Goal: Task Accomplishment & Management: Complete application form

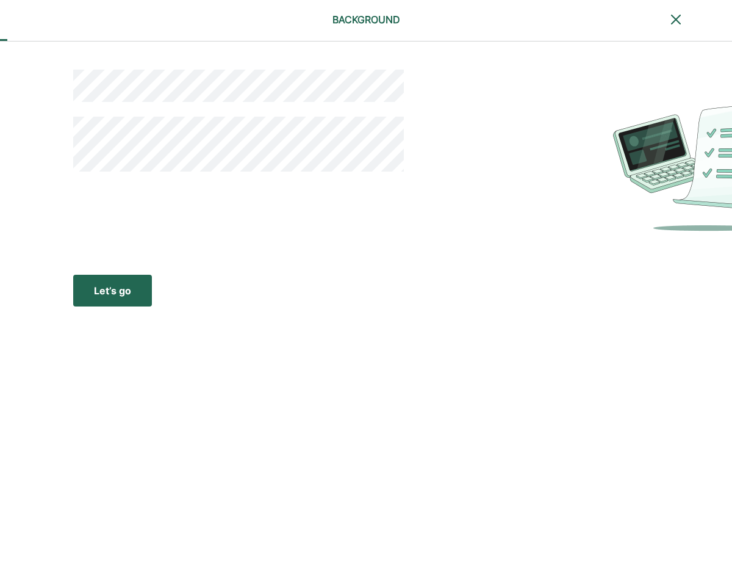
click at [110, 292] on div "Let’s go" at bounding box center [112, 290] width 37 height 15
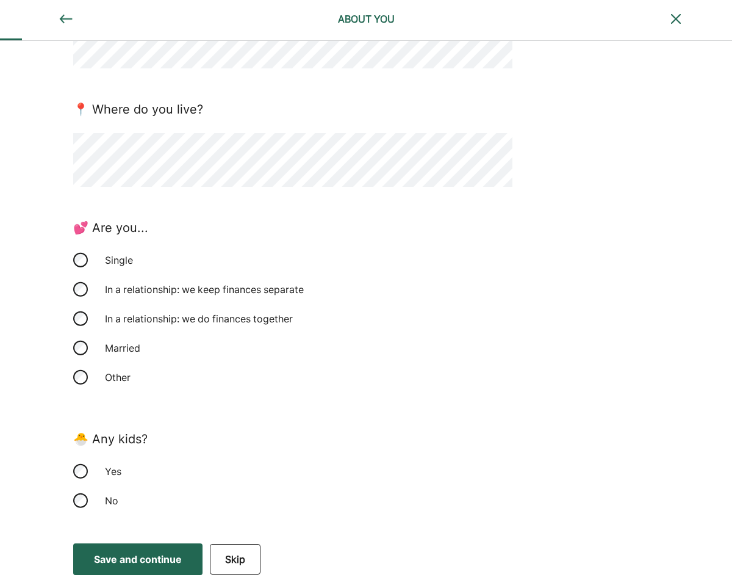
scroll to position [145, 0]
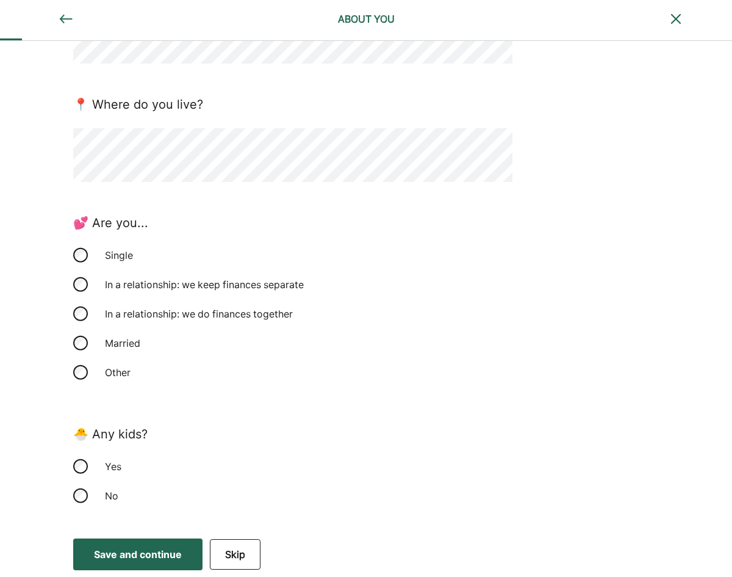
click at [149, 545] on button "Save and continue Save Save and continue" at bounding box center [137, 554] width 129 height 32
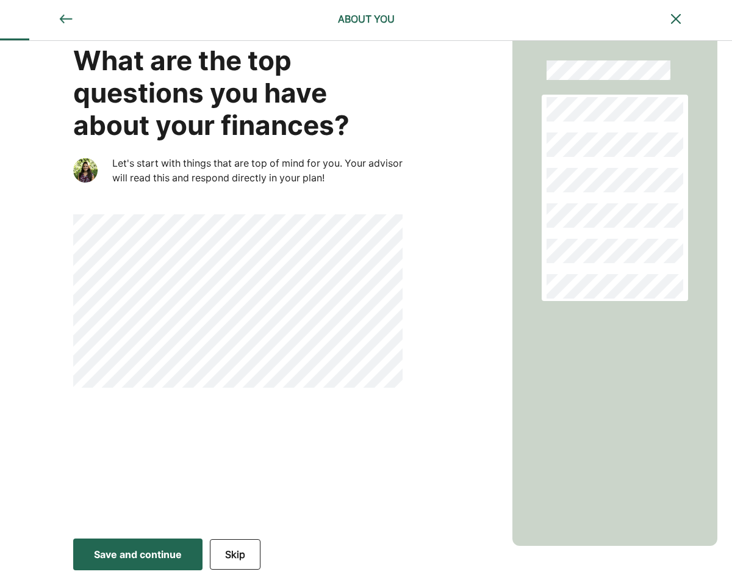
scroll to position [0, 0]
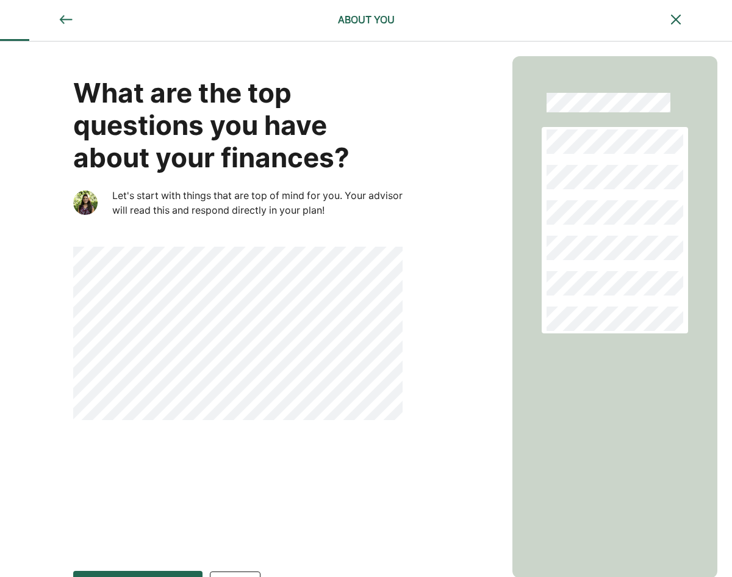
click at [138, 572] on button "Save and continue Save Save and continue" at bounding box center [137, 586] width 129 height 32
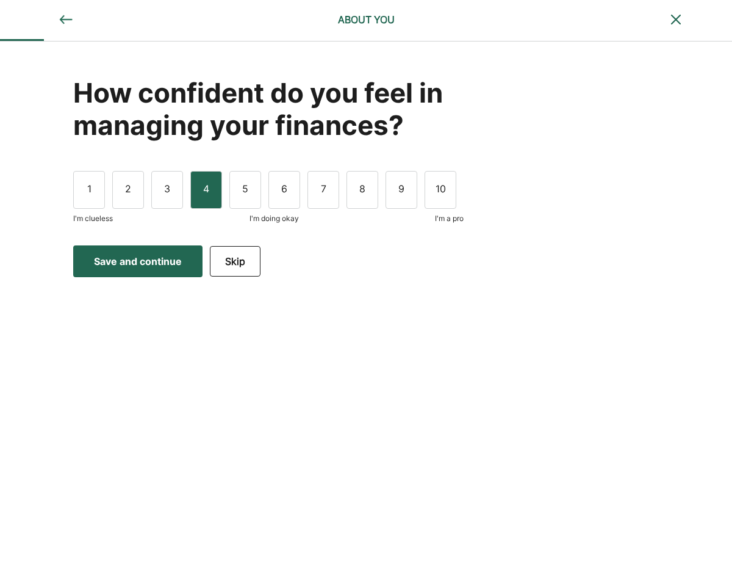
click at [199, 187] on div "4" at bounding box center [206, 190] width 32 height 38
click at [146, 261] on div "Save and continue" at bounding box center [138, 261] width 88 height 15
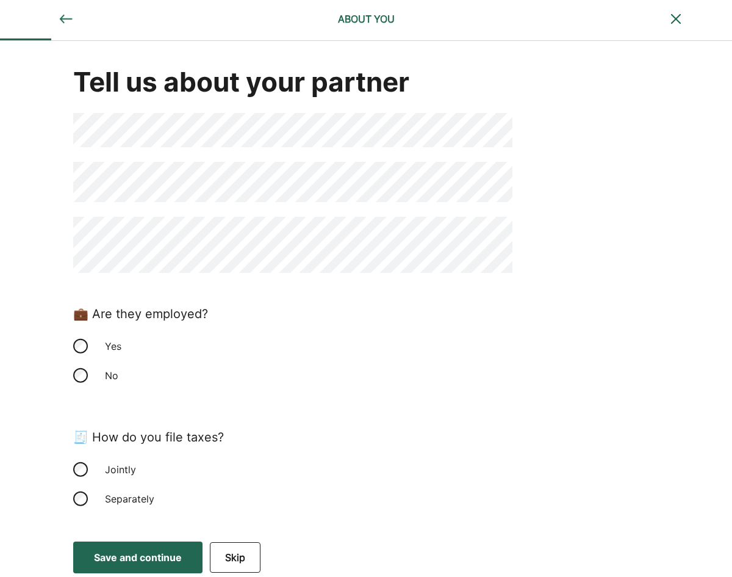
scroll to position [14, 0]
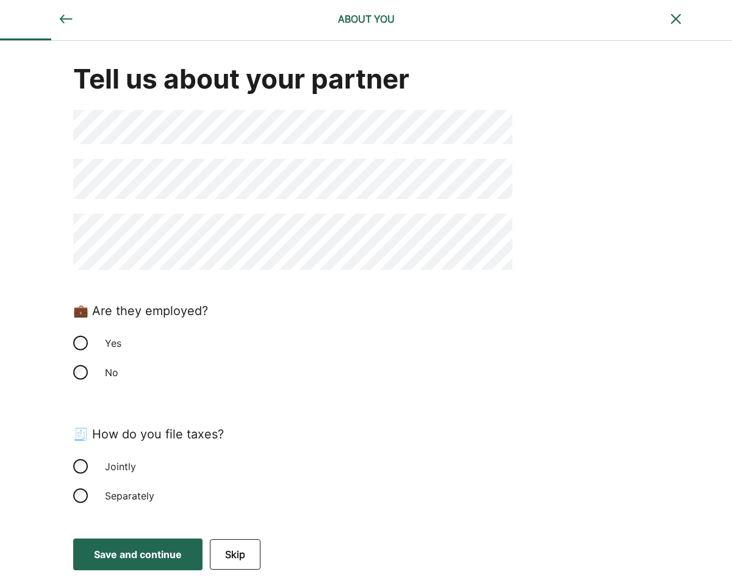
click at [135, 556] on div "Save and continue" at bounding box center [138, 554] width 88 height 15
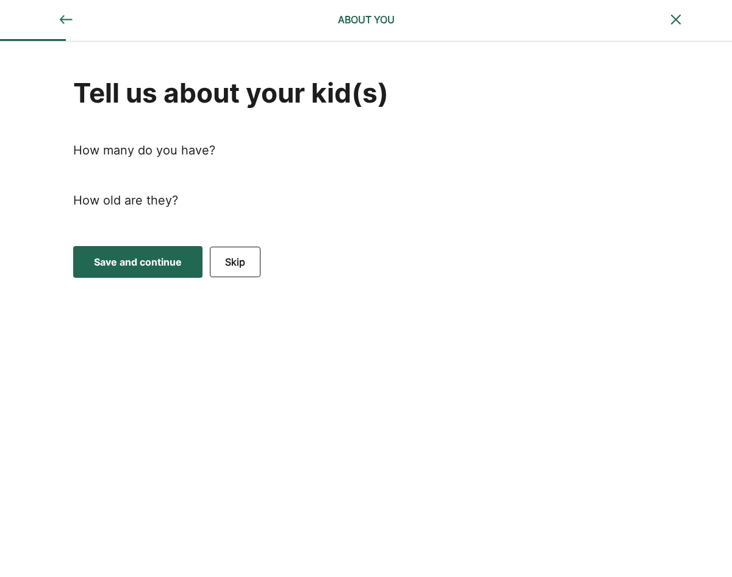
scroll to position [0, 0]
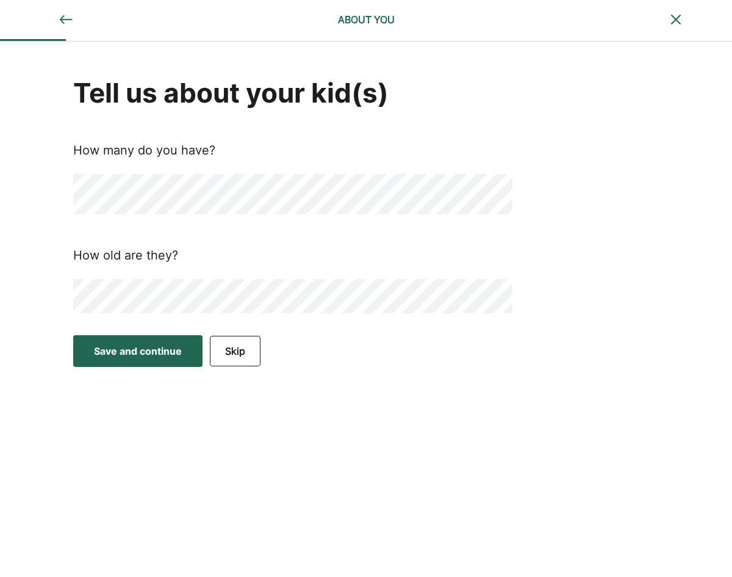
click at [143, 339] on button "Save and continue Save Save and continue" at bounding box center [137, 351] width 129 height 32
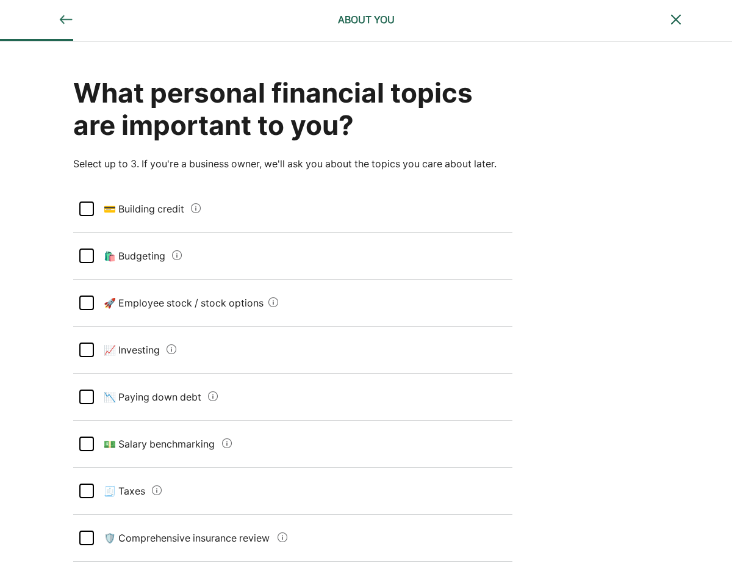
click at [85, 394] on div at bounding box center [86, 396] width 15 height 15
click at [87, 490] on div at bounding box center [86, 490] width 15 height 15
drag, startPoint x: 83, startPoint y: 347, endPoint x: 71, endPoint y: 348, distance: 11.7
click at [84, 347] on div at bounding box center [86, 349] width 15 height 15
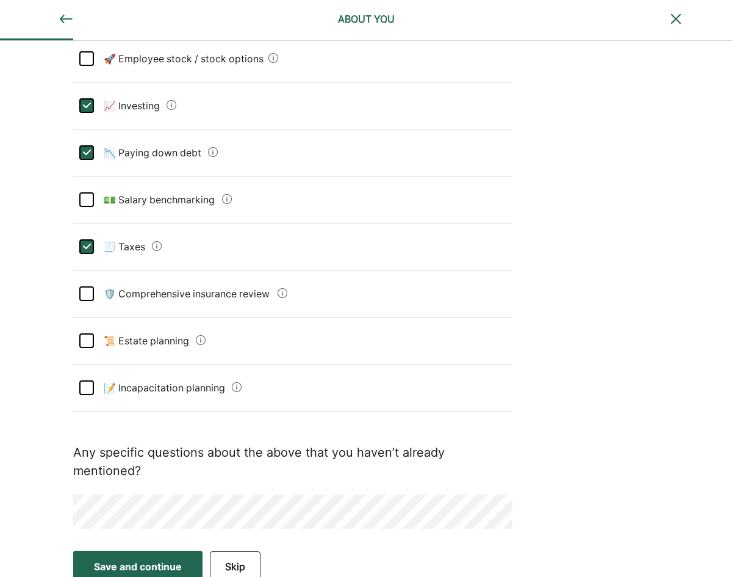
scroll to position [256, 0]
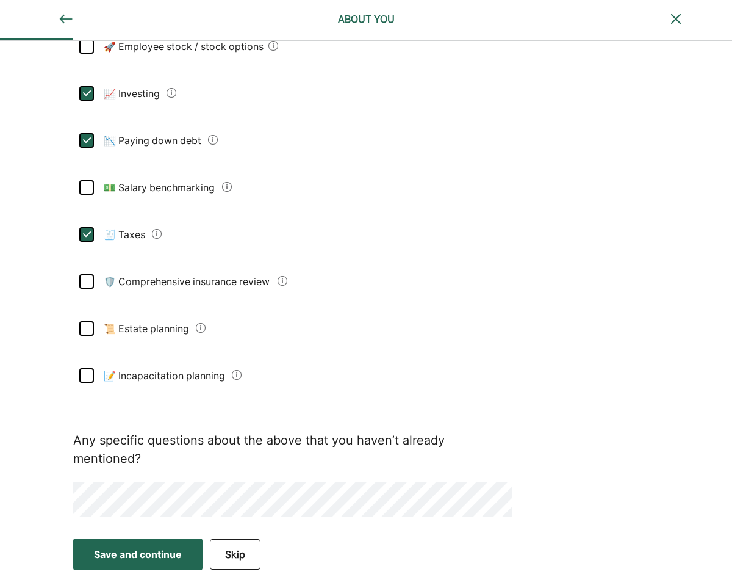
click at [132, 548] on div "Save and continue" at bounding box center [138, 554] width 88 height 15
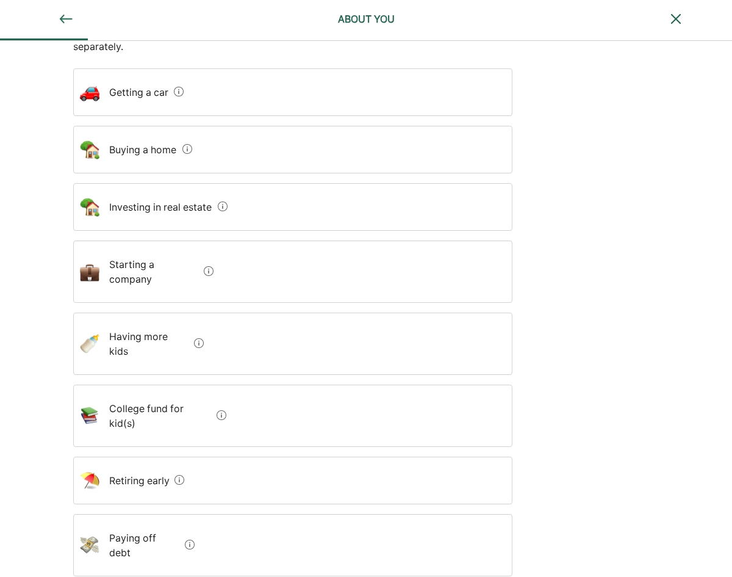
scroll to position [183, 0]
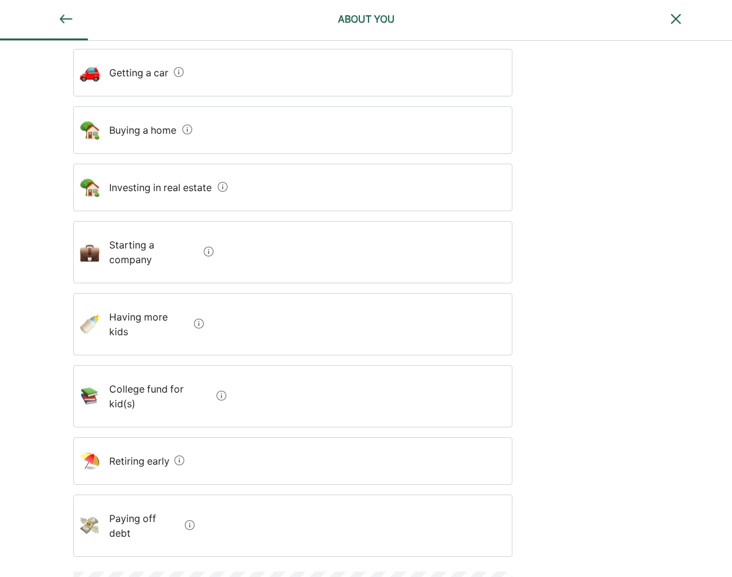
click at [137, 129] on home "Buying a home" at bounding box center [138, 130] width 78 height 34
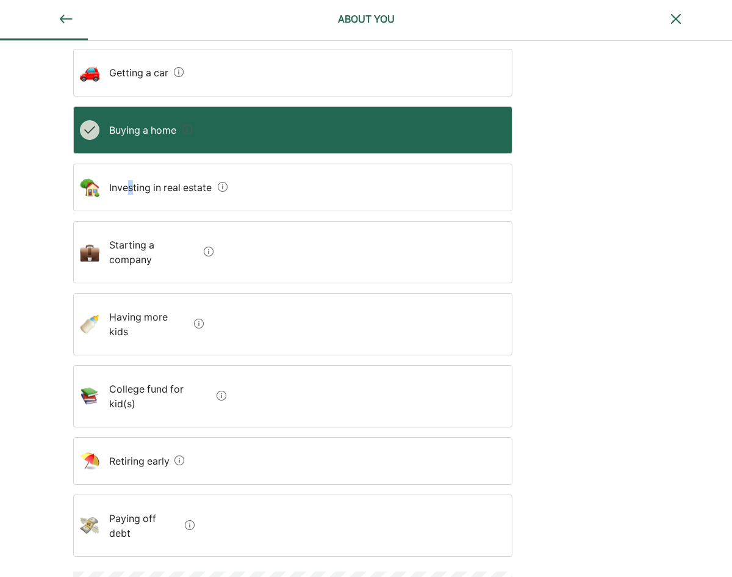
click at [132, 179] on estate "Investing in real estate" at bounding box center [155, 187] width 113 height 34
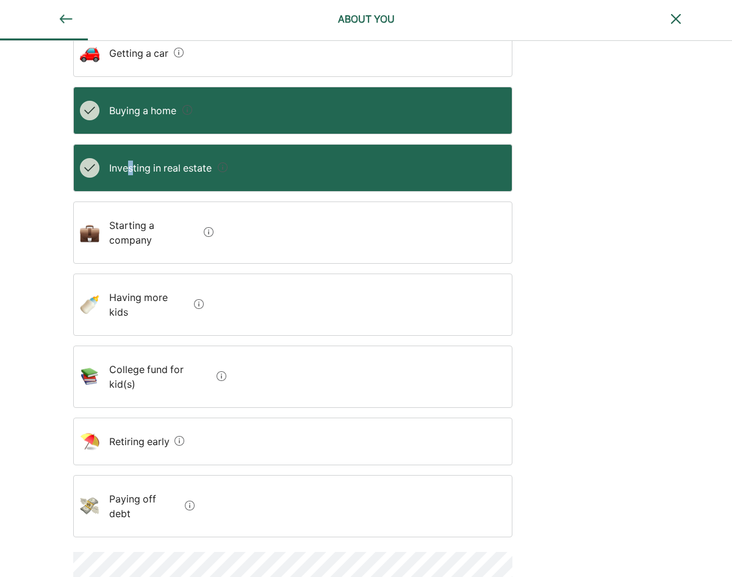
scroll to position [214, 0]
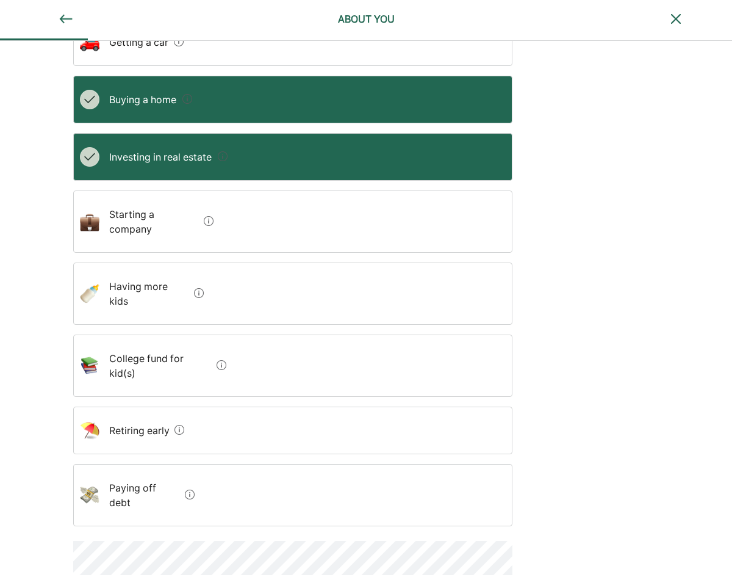
click at [123, 470] on debt "Paying off debt" at bounding box center [139, 494] width 81 height 49
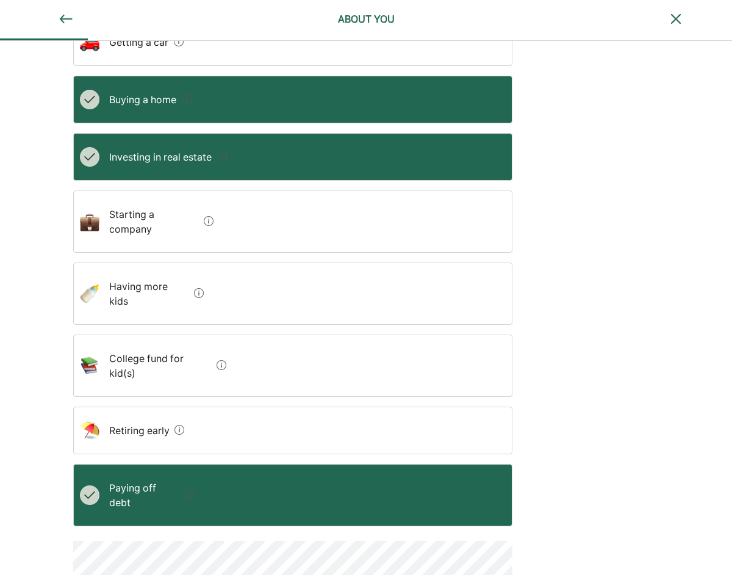
click at [117, 413] on early "Retiring early" at bounding box center [134, 430] width 70 height 34
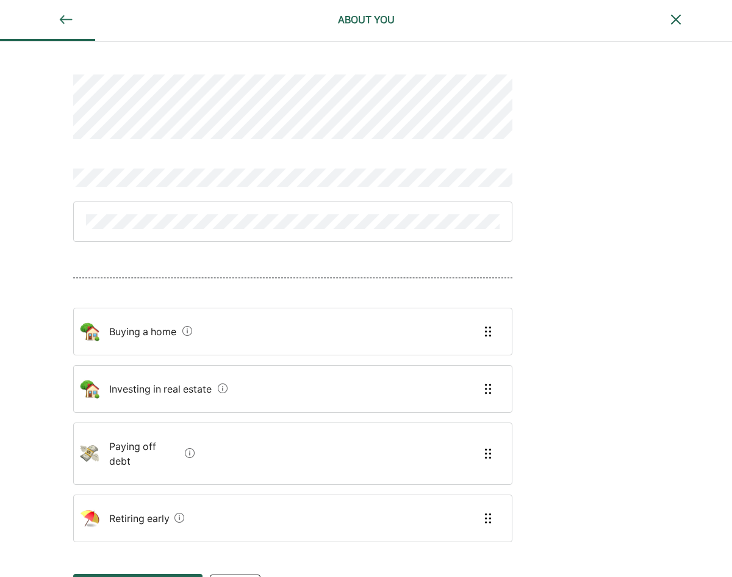
click at [131, 444] on debt "Paying off debt" at bounding box center [139, 453] width 81 height 49
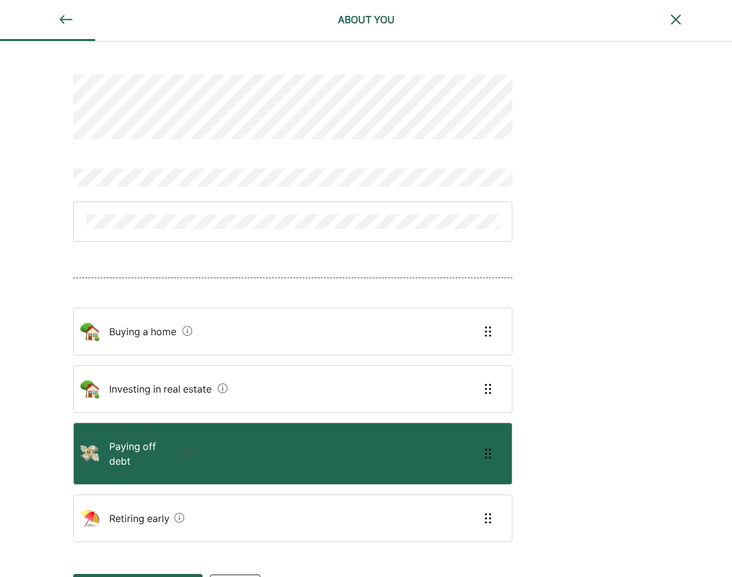
scroll to position [21, 0]
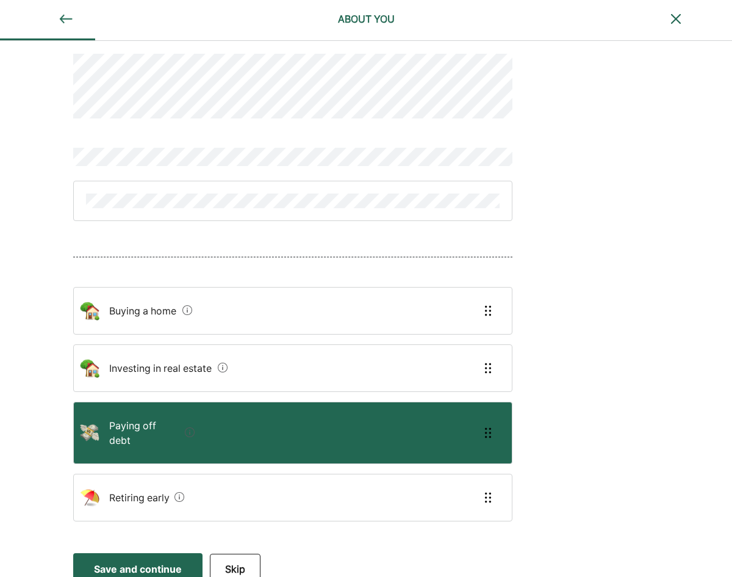
click at [137, 561] on div "Save and continue" at bounding box center [138, 568] width 88 height 15
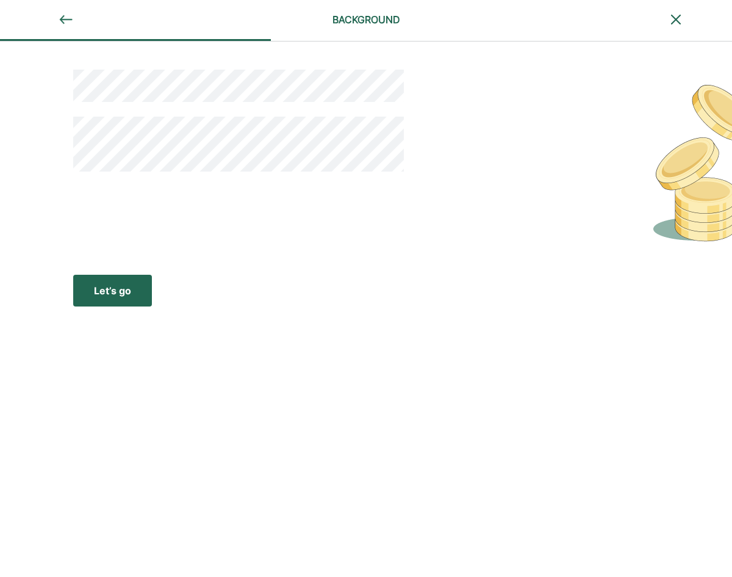
click at [105, 286] on div "Let’s go" at bounding box center [112, 290] width 37 height 15
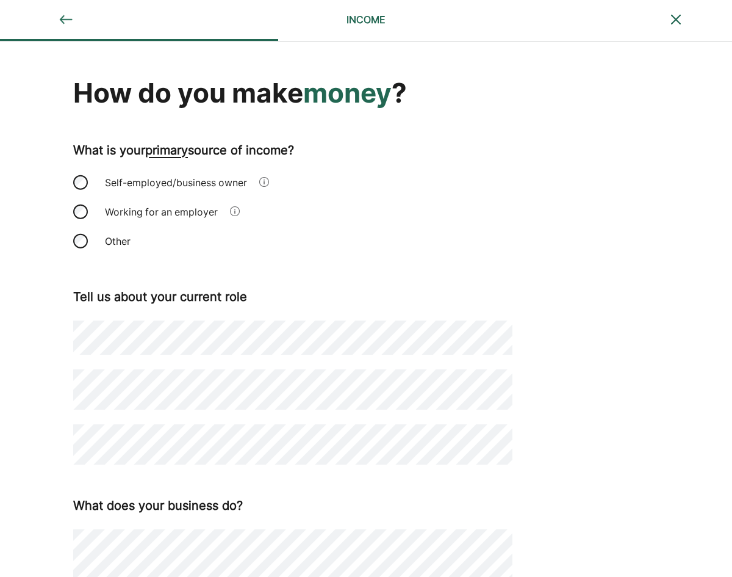
click at [2, 315] on div "How do you make money ? What is your primary source of income? Self-employed/bu…" at bounding box center [366, 424] width 732 height 767
click at [1, 383] on div "How do you make money ? What is your primary source of income? Self-employed/bu…" at bounding box center [366, 424] width 732 height 767
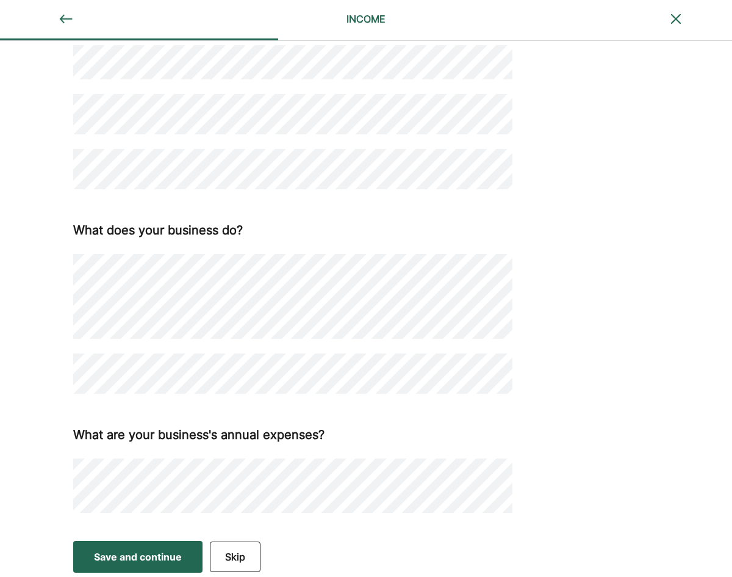
scroll to position [278, 0]
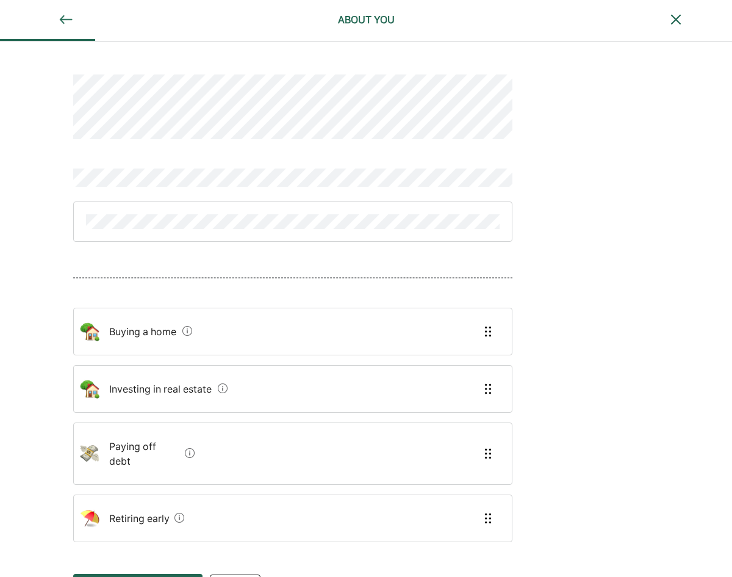
click at [148, 444] on debt "Paying off debt" at bounding box center [139, 453] width 81 height 49
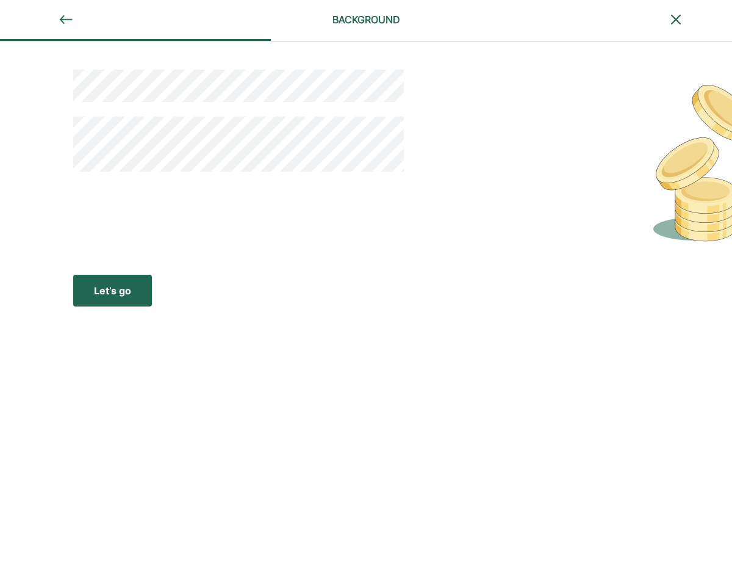
click at [112, 289] on div "Let’s go" at bounding box center [112, 290] width 37 height 15
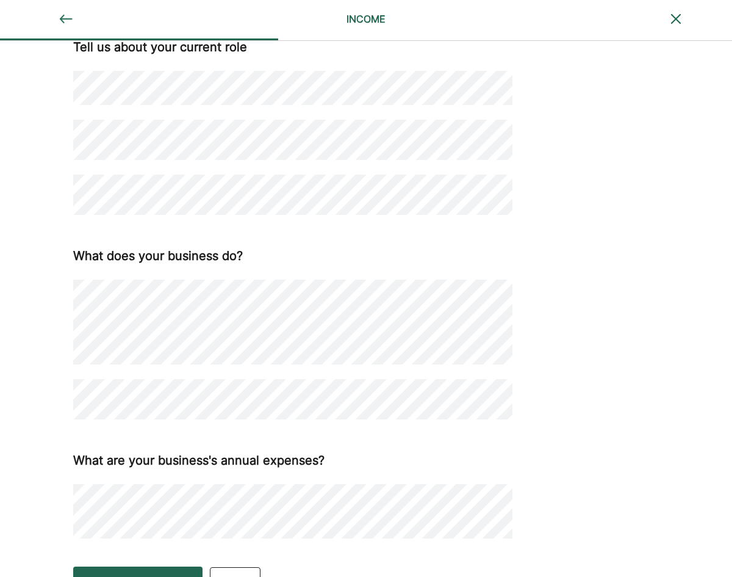
scroll to position [278, 0]
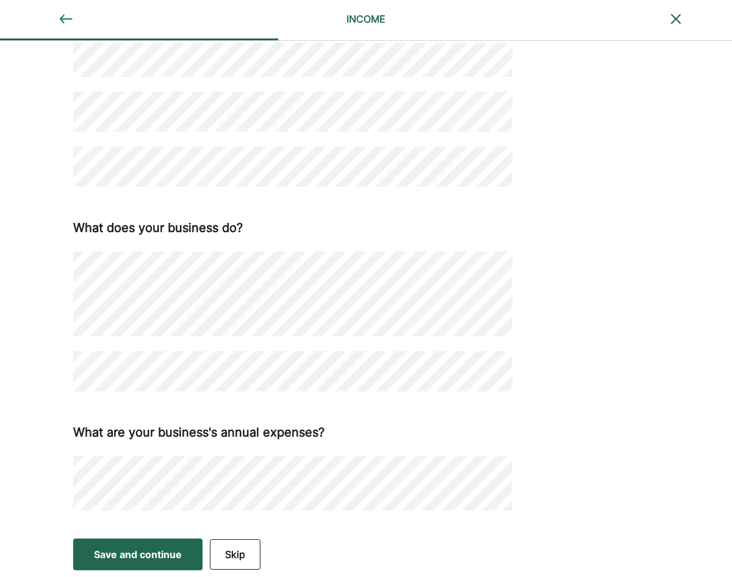
click at [32, 458] on div "How do you make money ? What is your primary source of income? Self-employed/bu…" at bounding box center [366, 147] width 732 height 767
click at [141, 549] on div "Save and continue" at bounding box center [138, 554] width 88 height 15
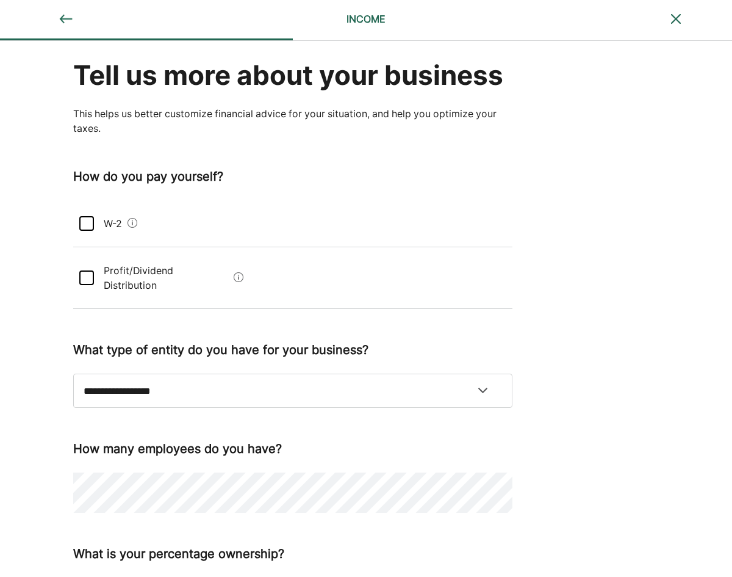
scroll to position [0, 0]
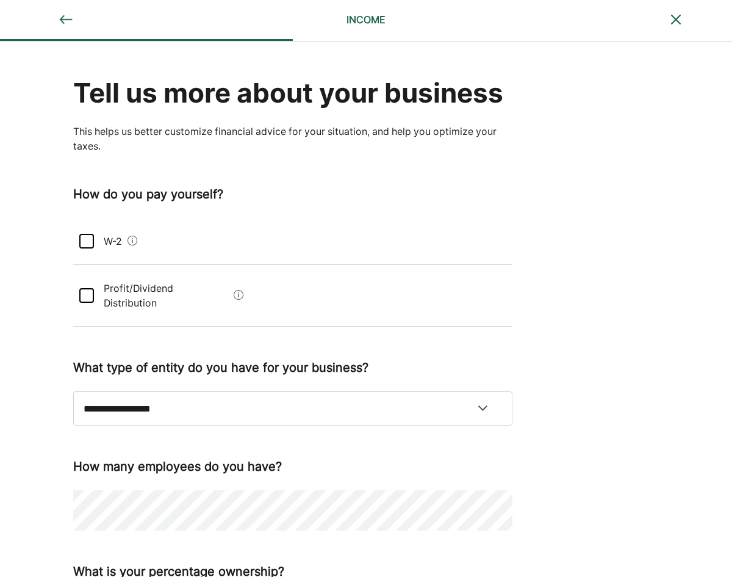
click at [79, 238] on div at bounding box center [86, 241] width 15 height 15
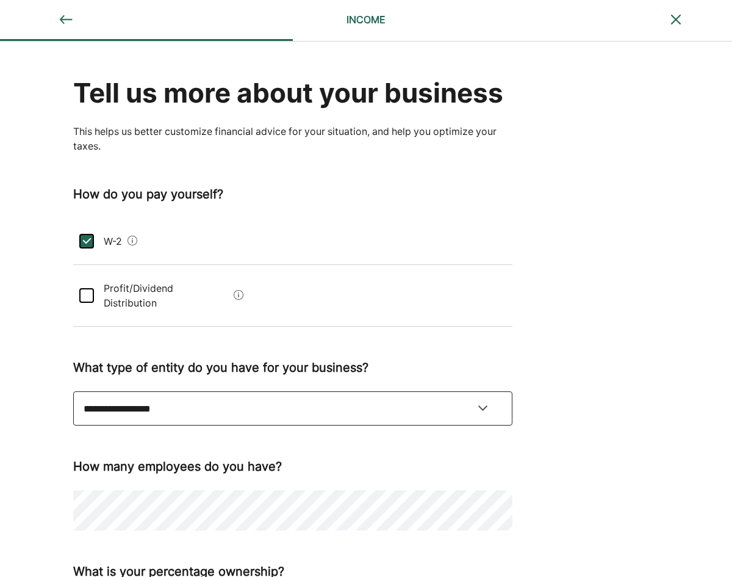
click at [135, 391] on select "**********" at bounding box center [292, 408] width 439 height 34
select select "**********"
click at [73, 400] on select "**********" at bounding box center [292, 408] width 439 height 34
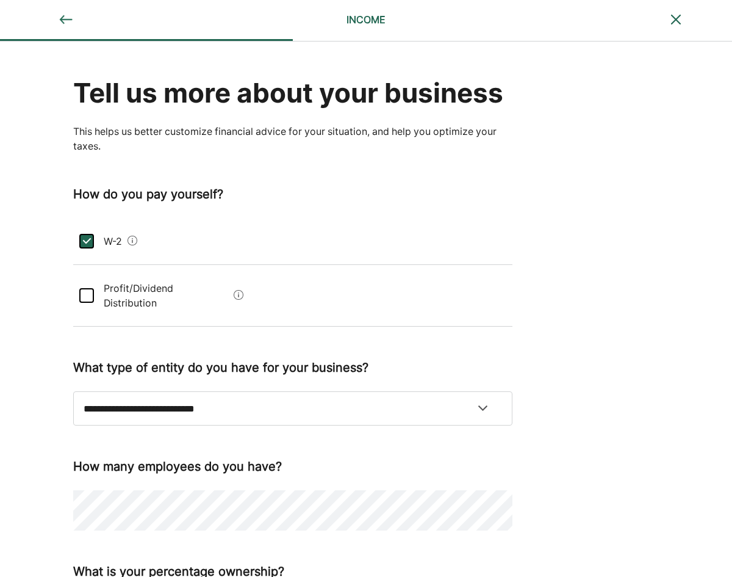
click at [23, 371] on div "**********" at bounding box center [366, 345] width 732 height 608
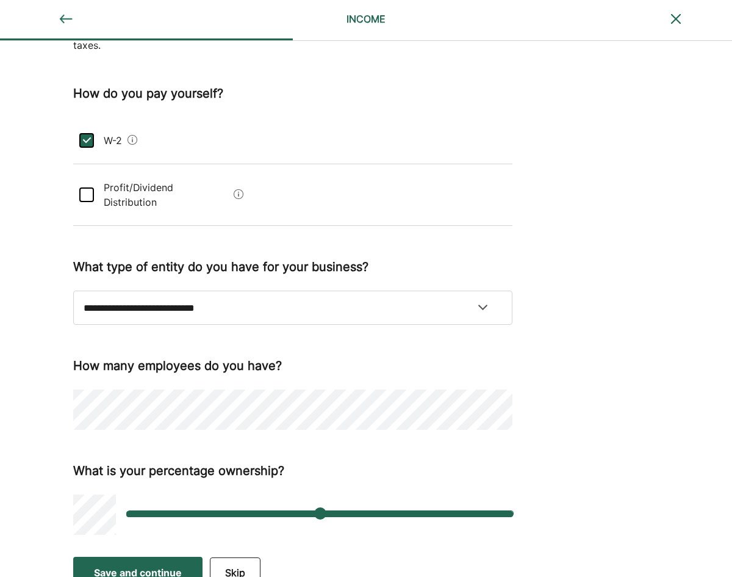
scroll to position [104, 0]
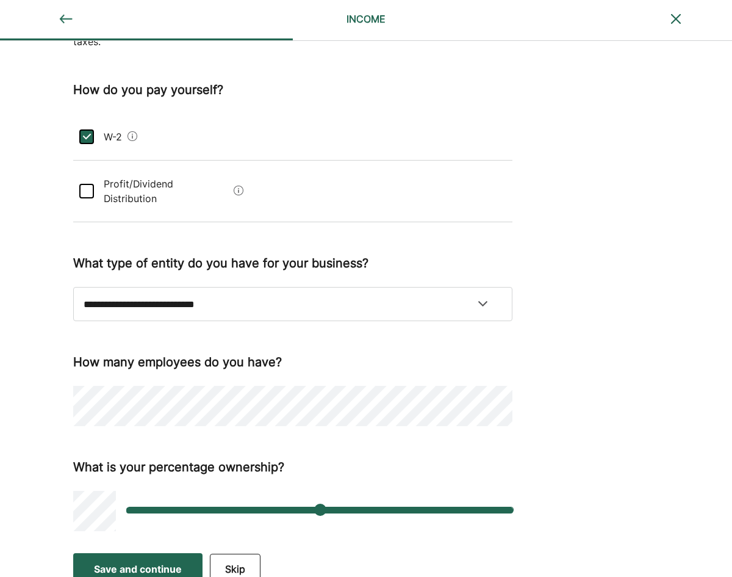
click at [35, 381] on div "**********" at bounding box center [366, 241] width 732 height 608
click at [137, 561] on div "Save and continue" at bounding box center [138, 568] width 88 height 15
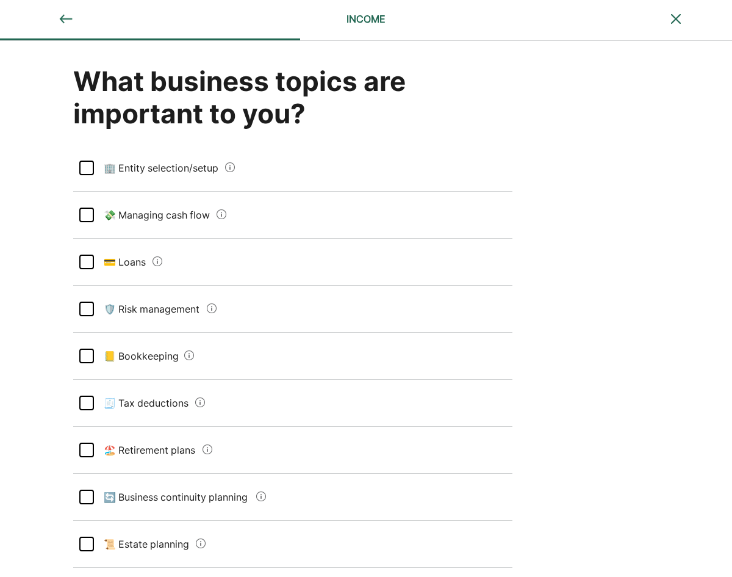
scroll to position [0, 0]
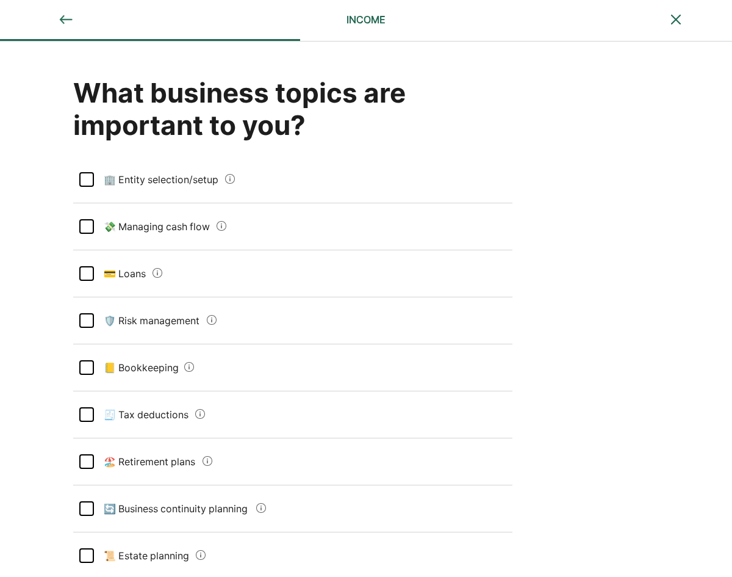
click at [66, 18] on img at bounding box center [66, 19] width 15 height 15
select select "**********"
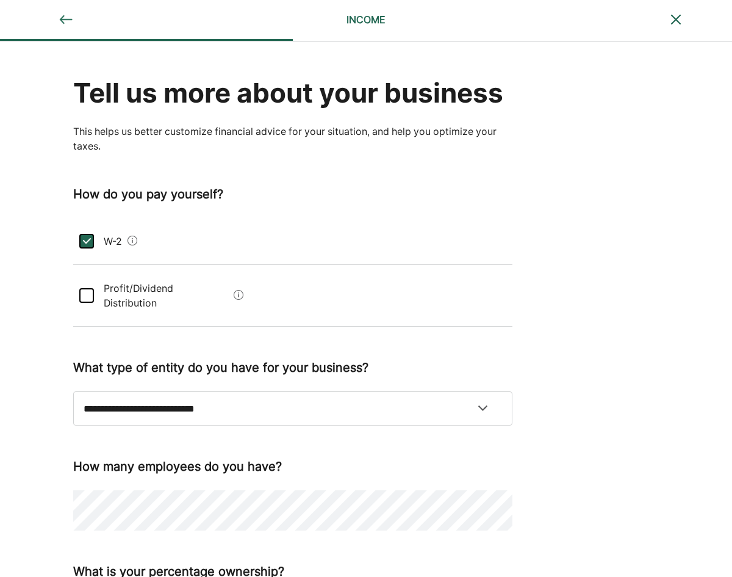
click at [27, 481] on div "**********" at bounding box center [366, 345] width 732 height 608
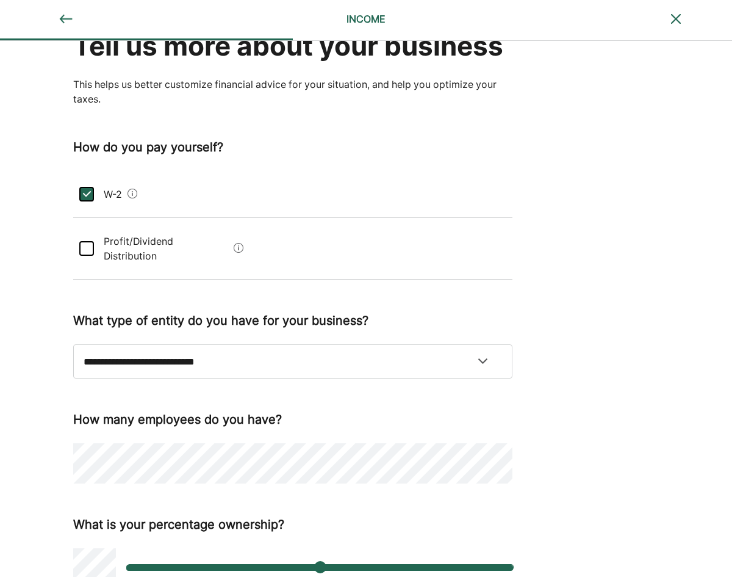
scroll to position [104, 0]
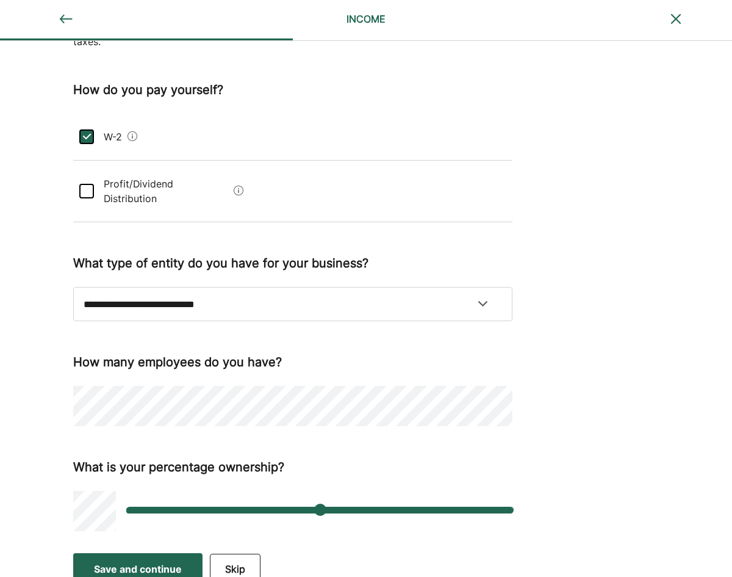
click at [145, 561] on div "Save and continue" at bounding box center [138, 568] width 88 height 15
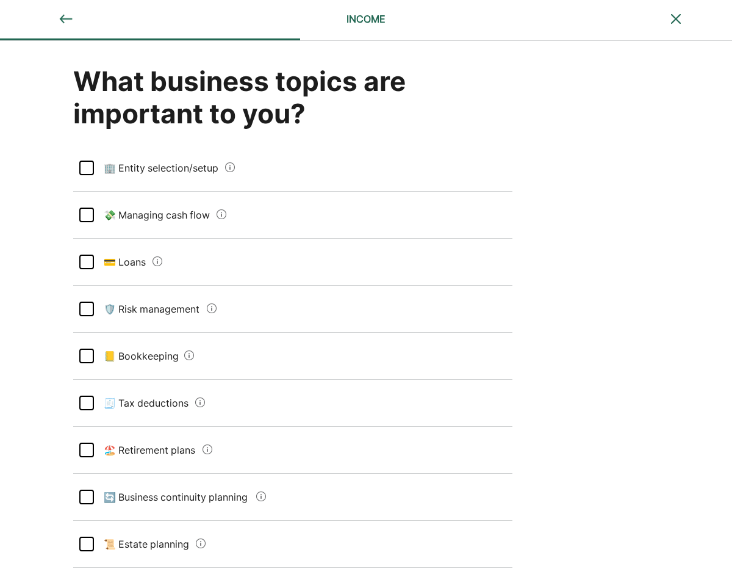
scroll to position [0, 0]
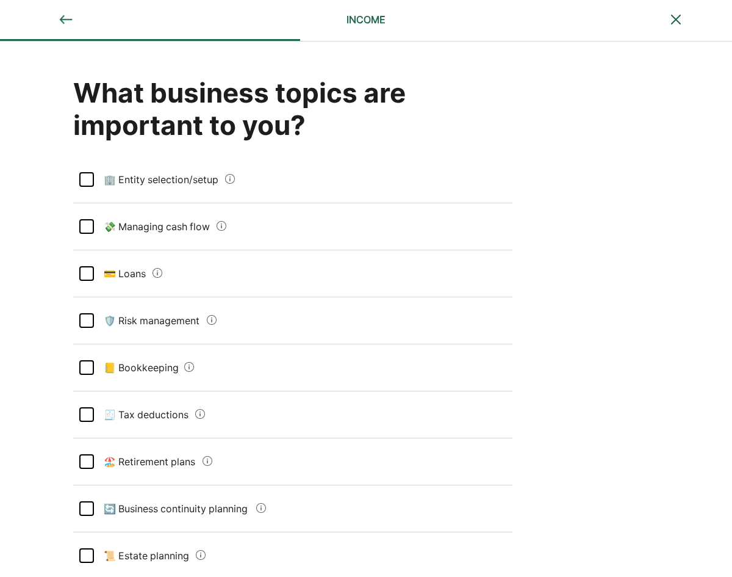
click at [84, 412] on div at bounding box center [86, 414] width 15 height 15
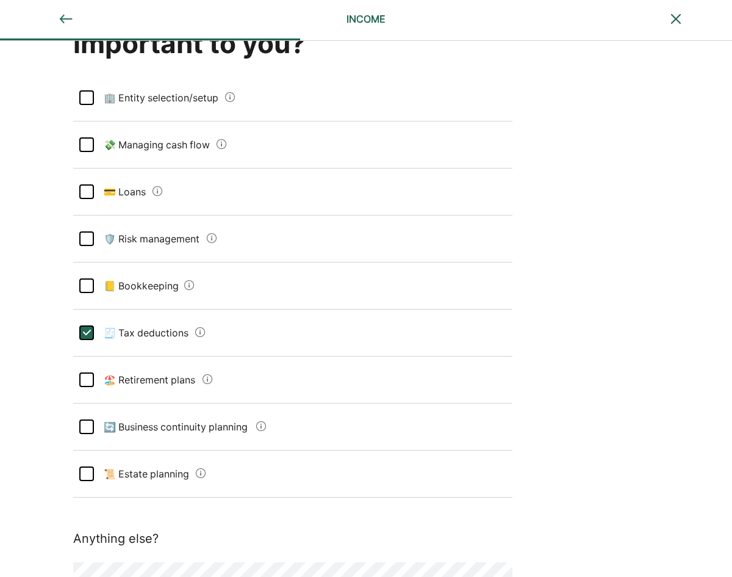
scroll to position [61, 0]
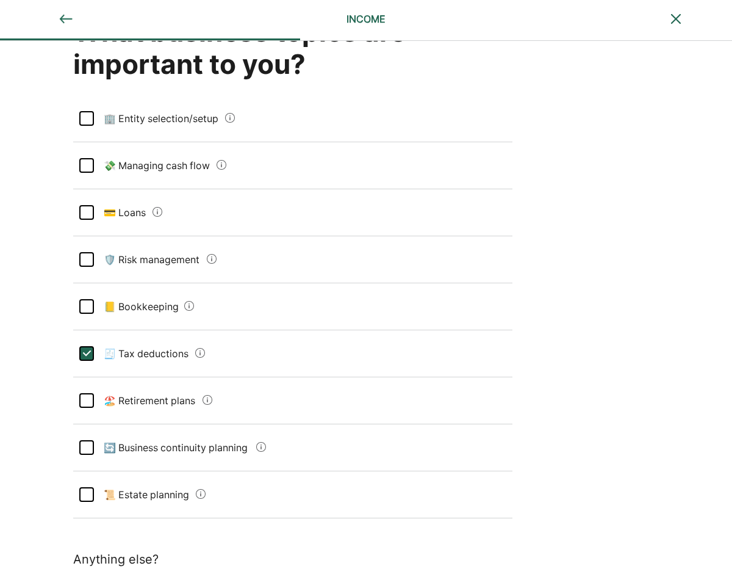
click at [84, 304] on div at bounding box center [86, 306] width 15 height 15
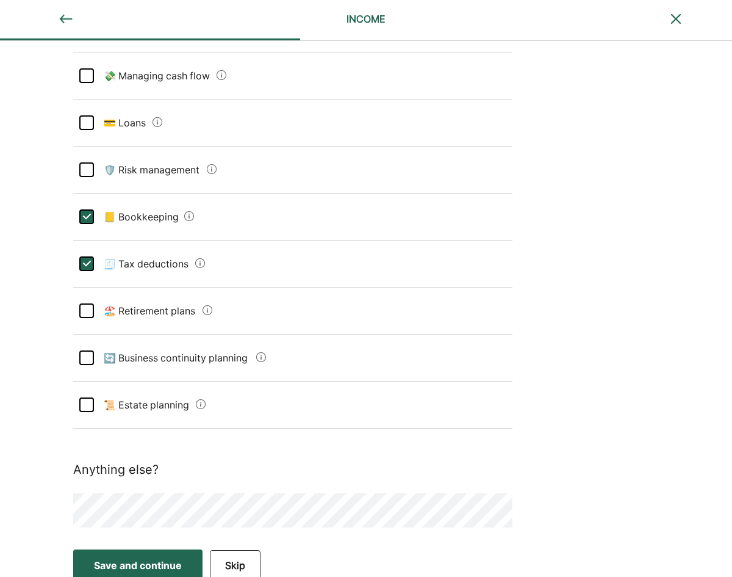
scroll to position [162, 0]
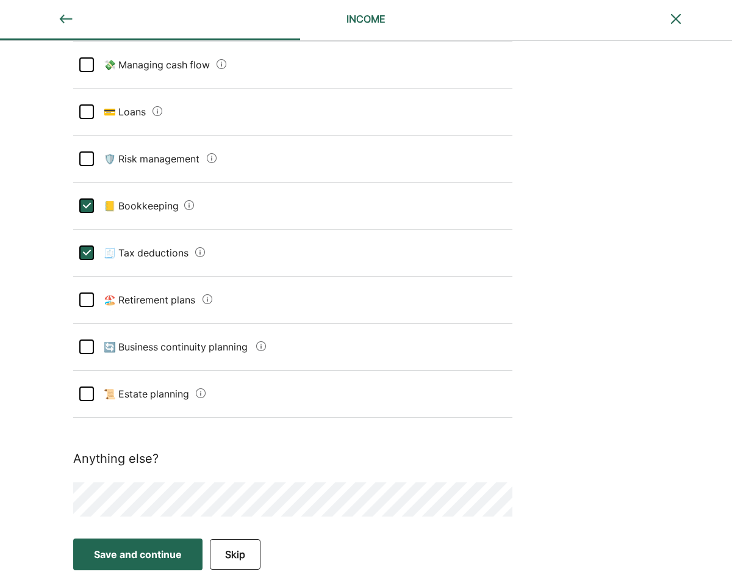
click at [135, 553] on div "Save and continue" at bounding box center [138, 554] width 88 height 15
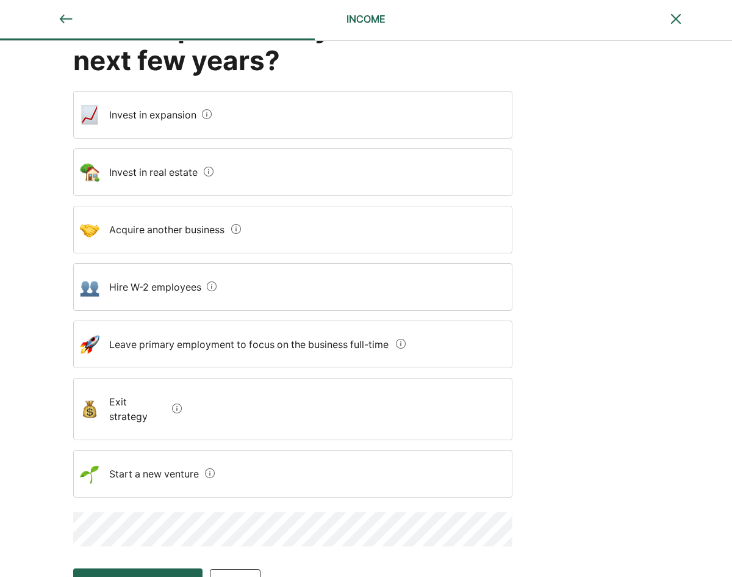
scroll to position [112, 0]
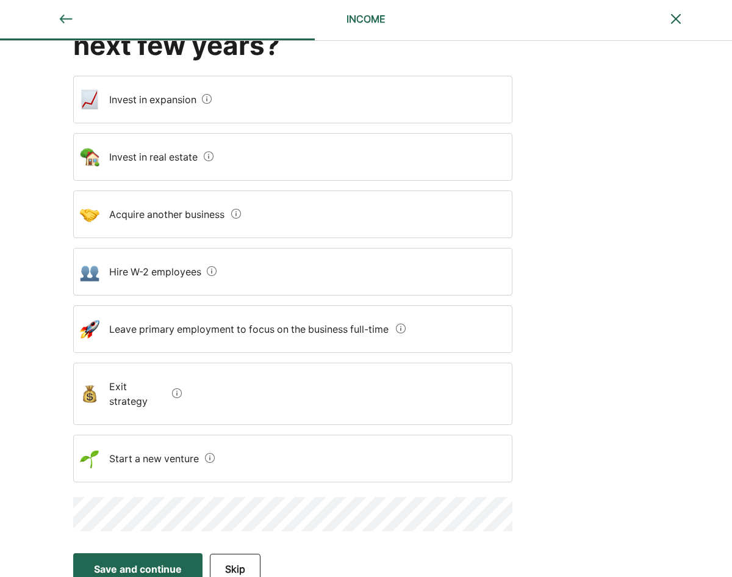
click at [154, 96] on expansion "Invest in expansion" at bounding box center [148, 99] width 98 height 34
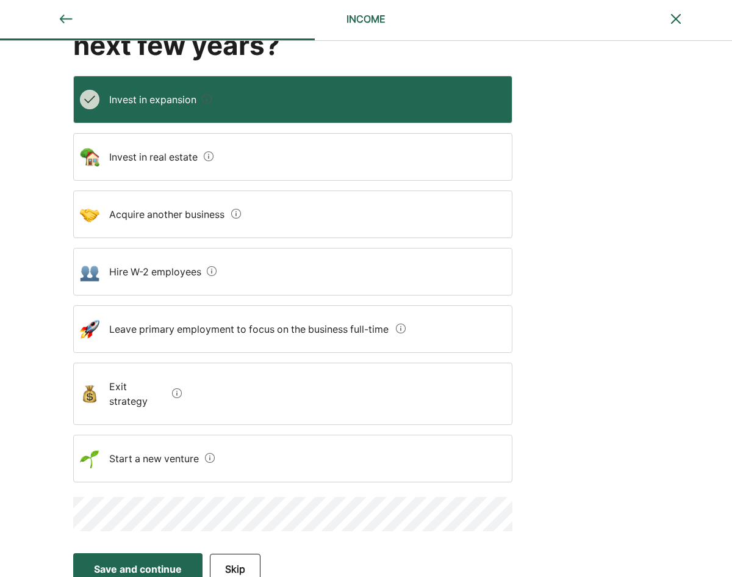
click at [133, 561] on div "Save and continue" at bounding box center [138, 568] width 88 height 15
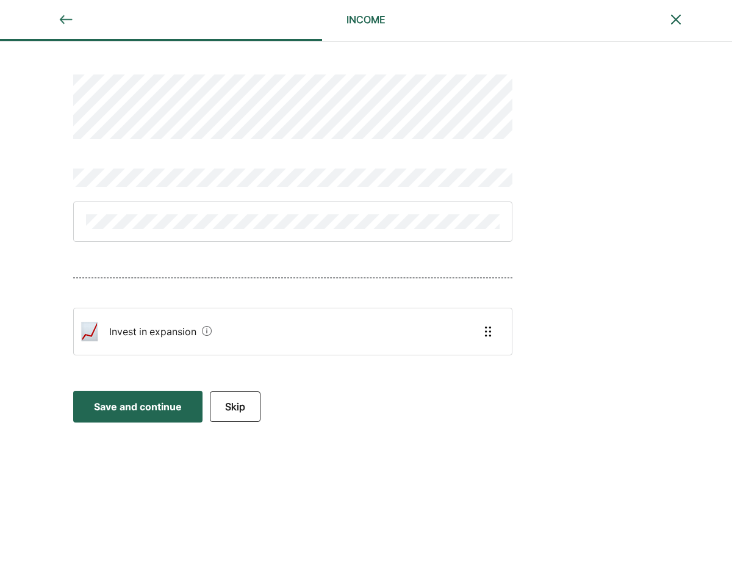
click at [158, 322] on expansion "Invest in expansion" at bounding box center [148, 331] width 98 height 34
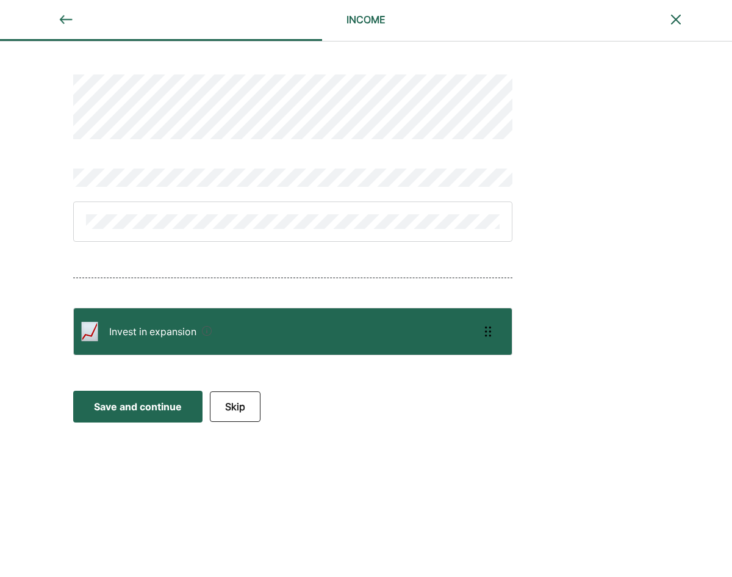
click at [126, 406] on div "Save and continue" at bounding box center [138, 406] width 88 height 15
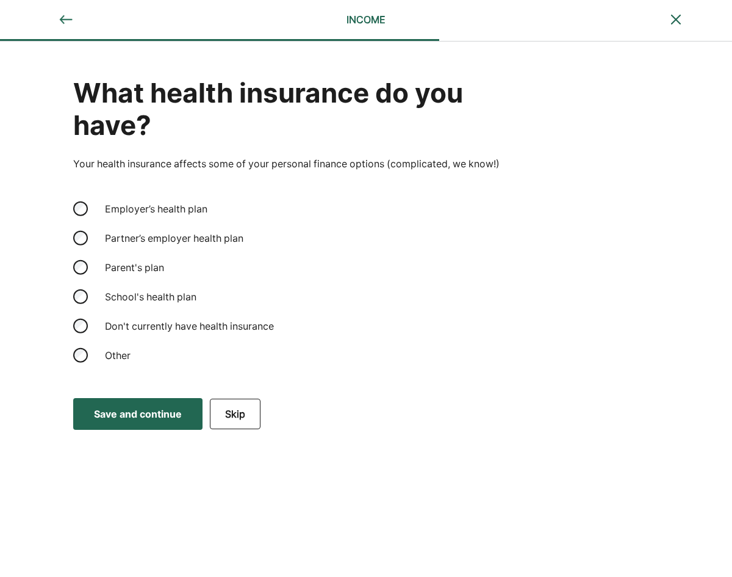
click at [139, 409] on div "Save and continue" at bounding box center [138, 413] width 88 height 15
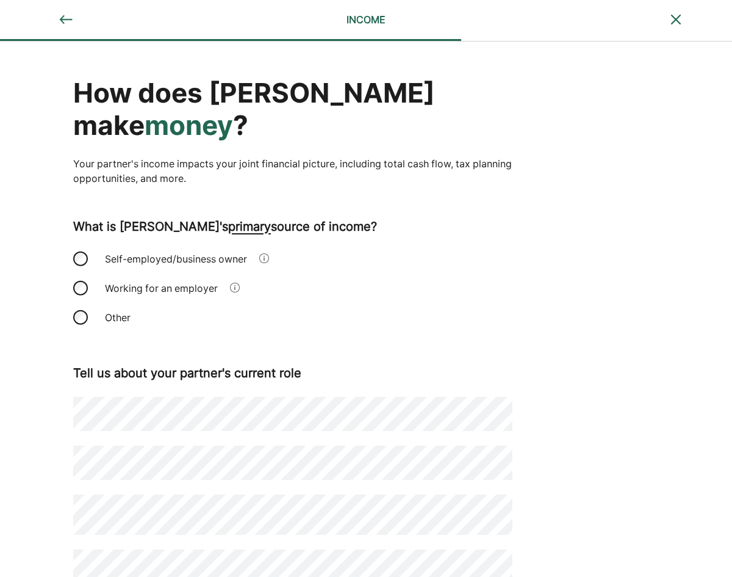
click at [32, 468] on div "How does Jamie make money ? Your partner's income impacts your joint financial …" at bounding box center [366, 325] width 732 height 569
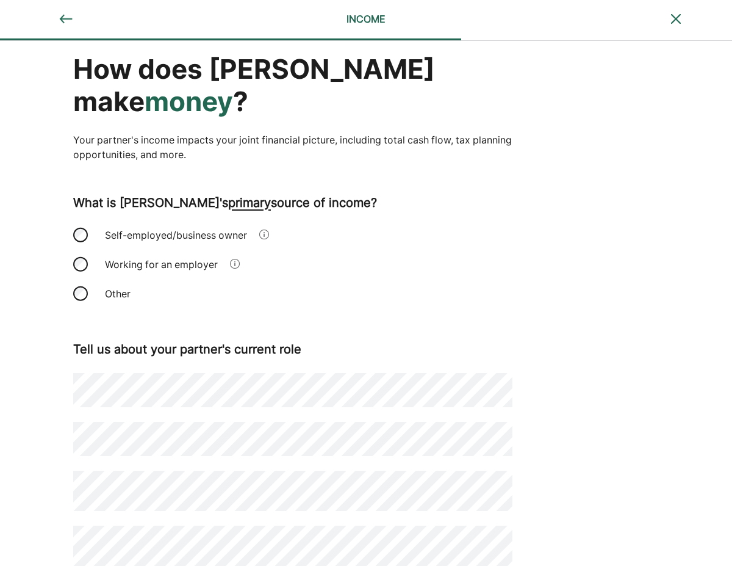
scroll to position [47, 0]
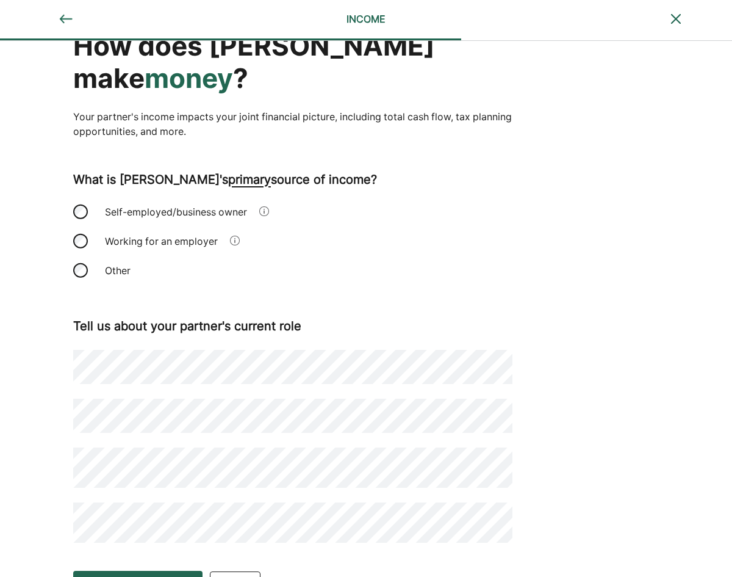
click at [149, 576] on div "Save and continue" at bounding box center [138, 586] width 88 height 15
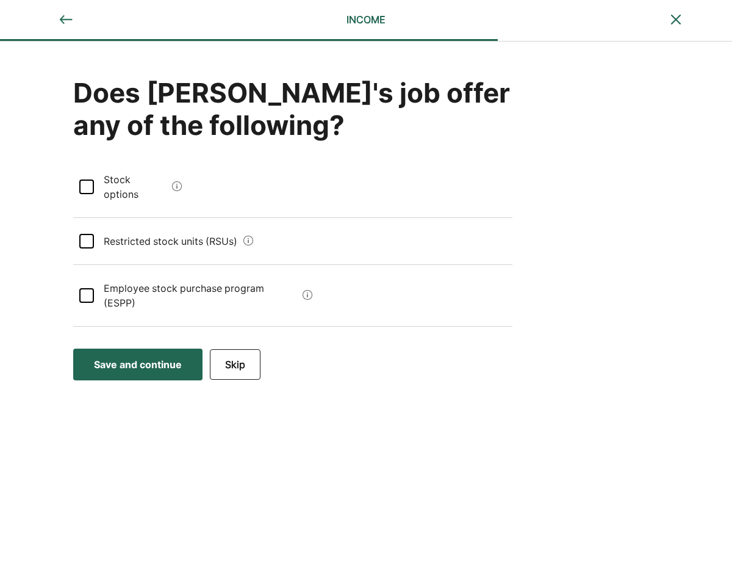
click at [152, 357] on div "Save and continue" at bounding box center [138, 364] width 88 height 15
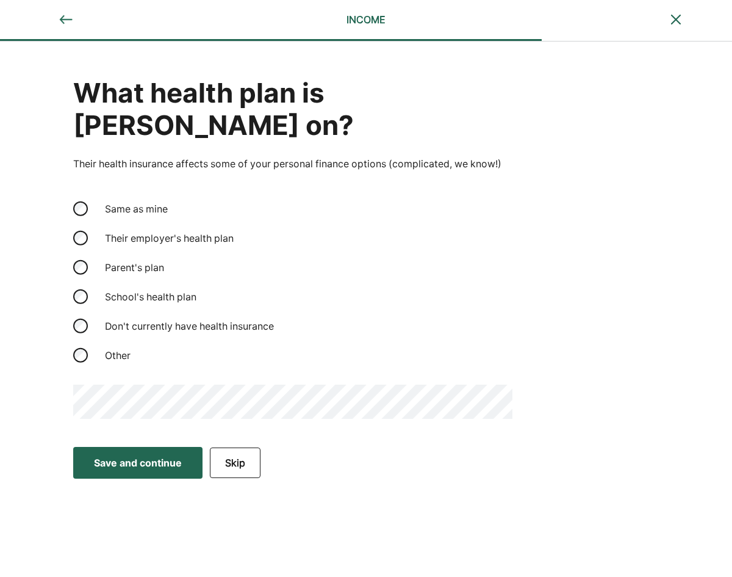
click at [140, 455] on div "Save and continue" at bounding box center [138, 462] width 88 height 15
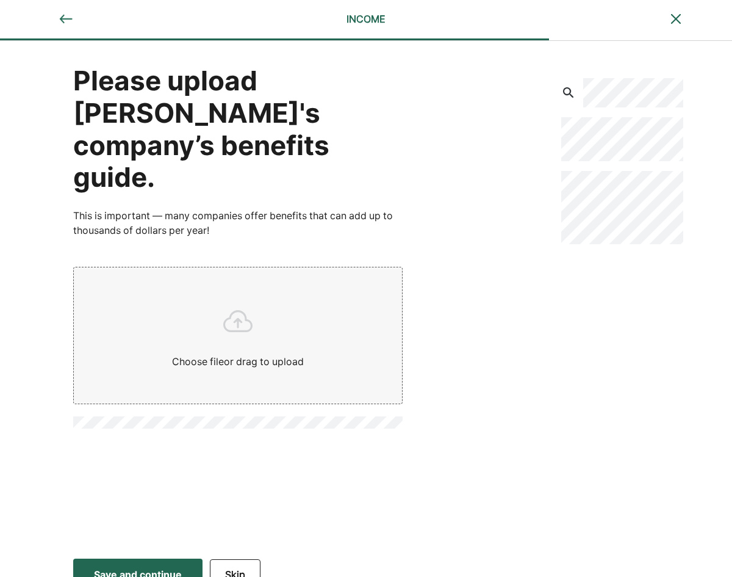
scroll to position [32, 0]
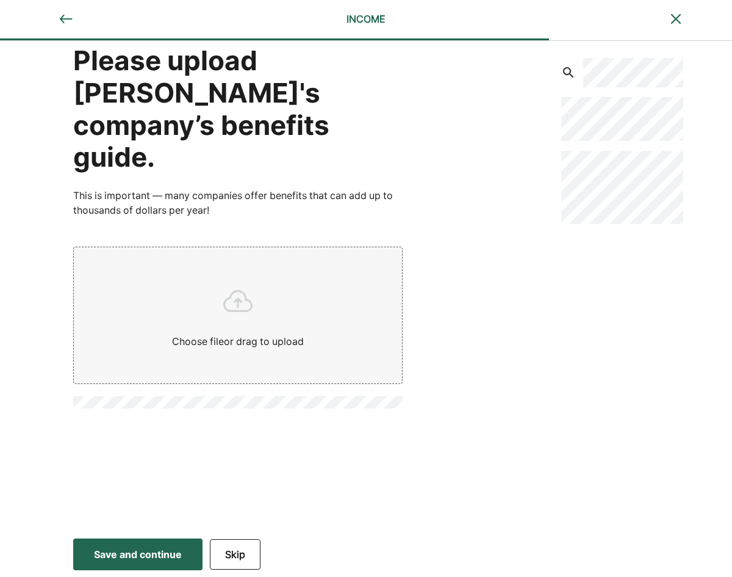
click at [153, 551] on div "Save and continue" at bounding box center [138, 554] width 88 height 15
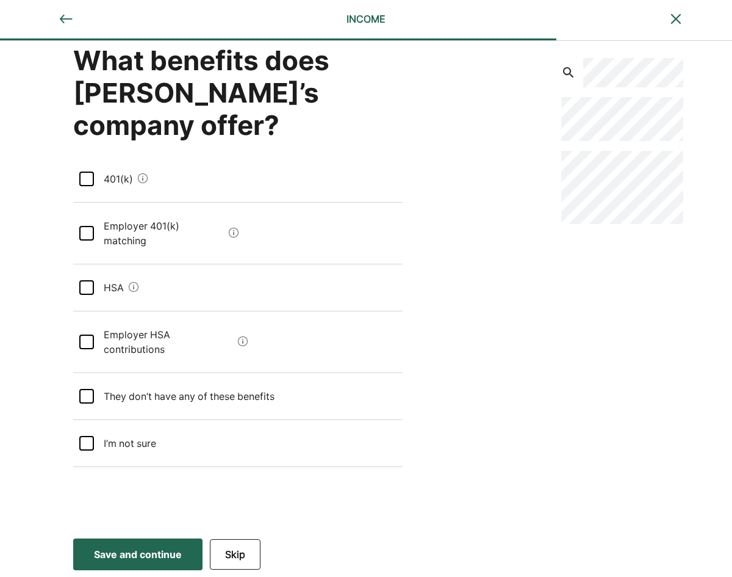
scroll to position [0, 0]
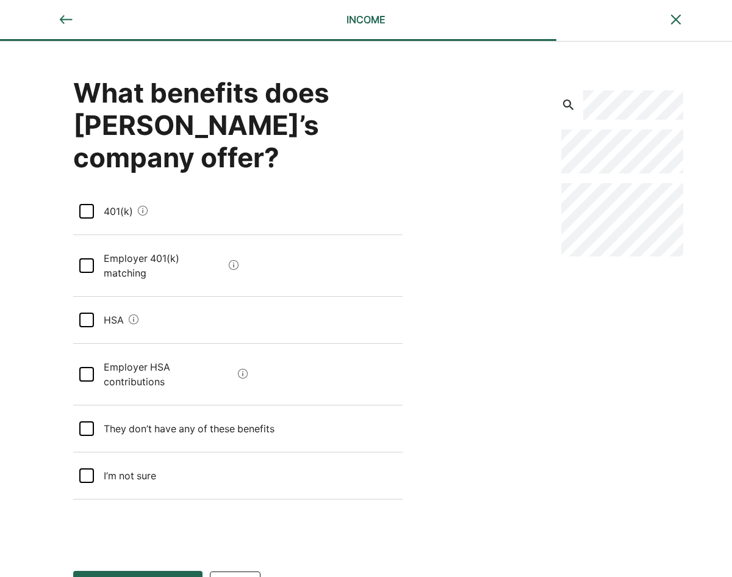
click at [87, 468] on div at bounding box center [86, 475] width 15 height 15
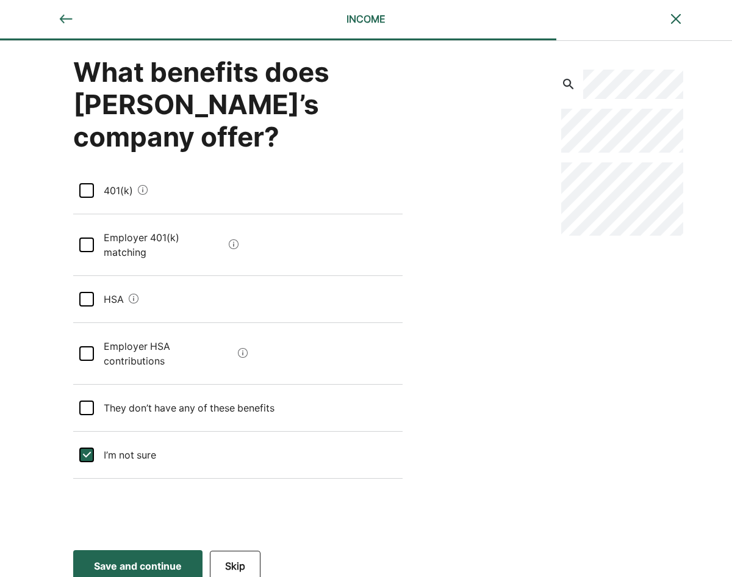
scroll to position [32, 0]
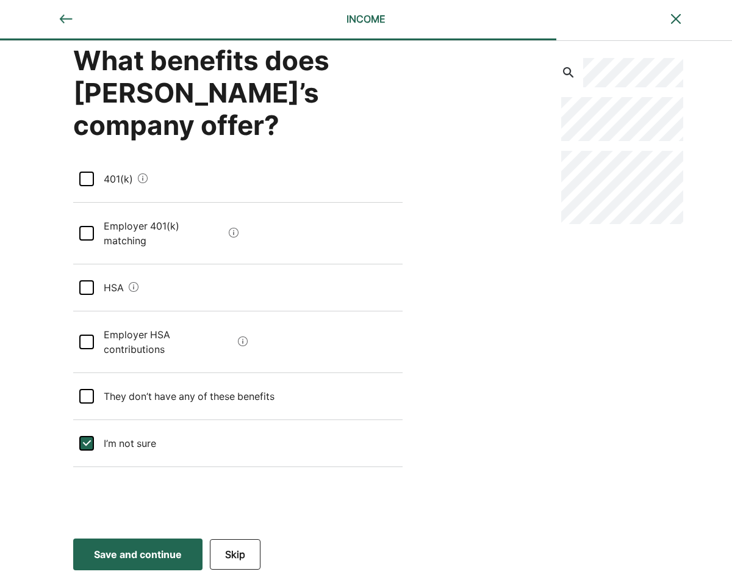
click at [144, 550] on div "Save and continue" at bounding box center [138, 554] width 88 height 15
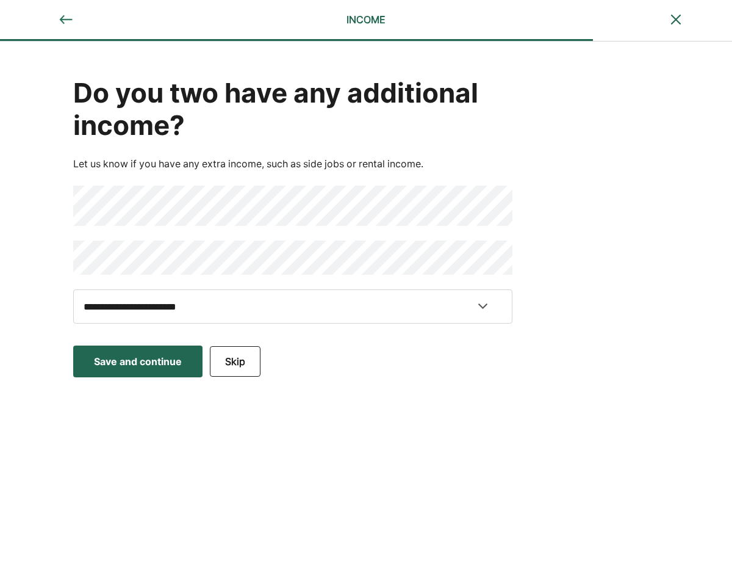
click at [135, 359] on div "Save and continue" at bounding box center [138, 361] width 88 height 15
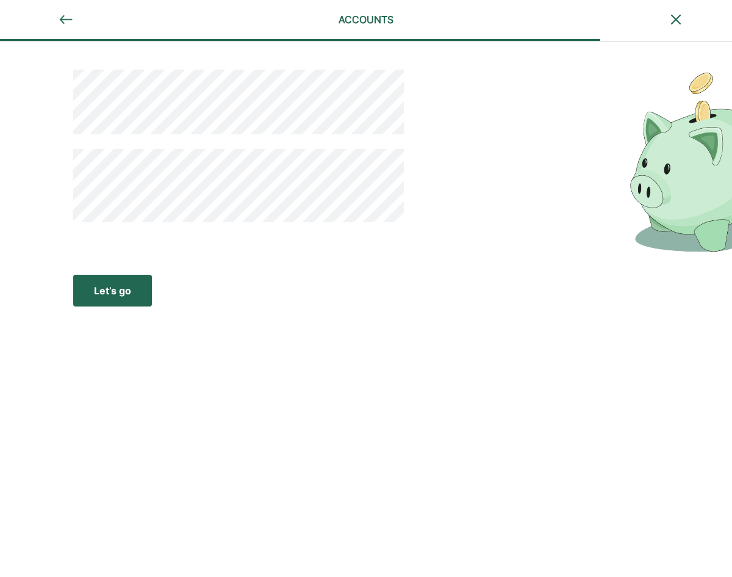
click at [107, 376] on div "ACCOUNTS Let’s go Save Let’s go" at bounding box center [366, 288] width 732 height 577
